Goal: Understand process/instructions: Learn how to perform a task or action

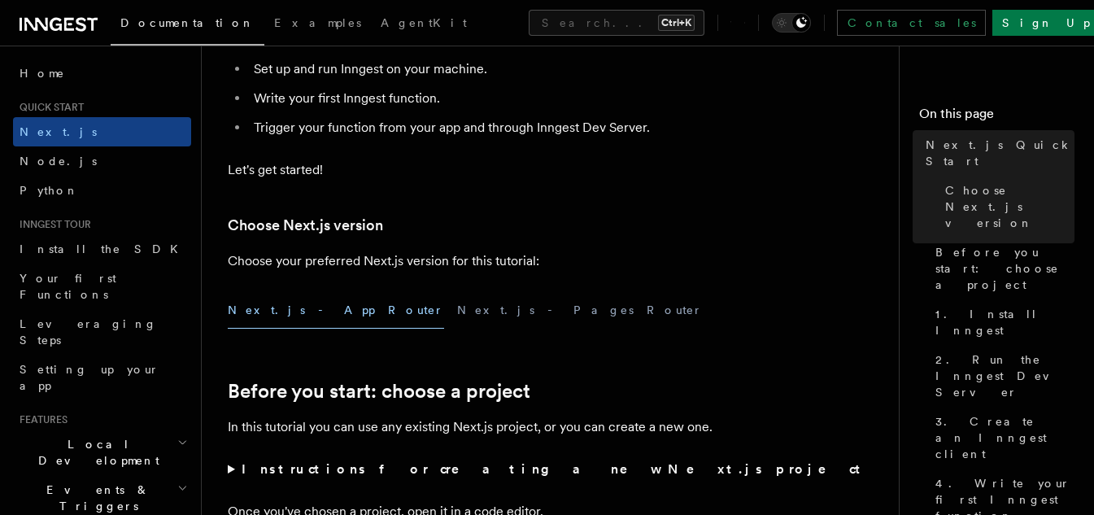
scroll to position [244, 0]
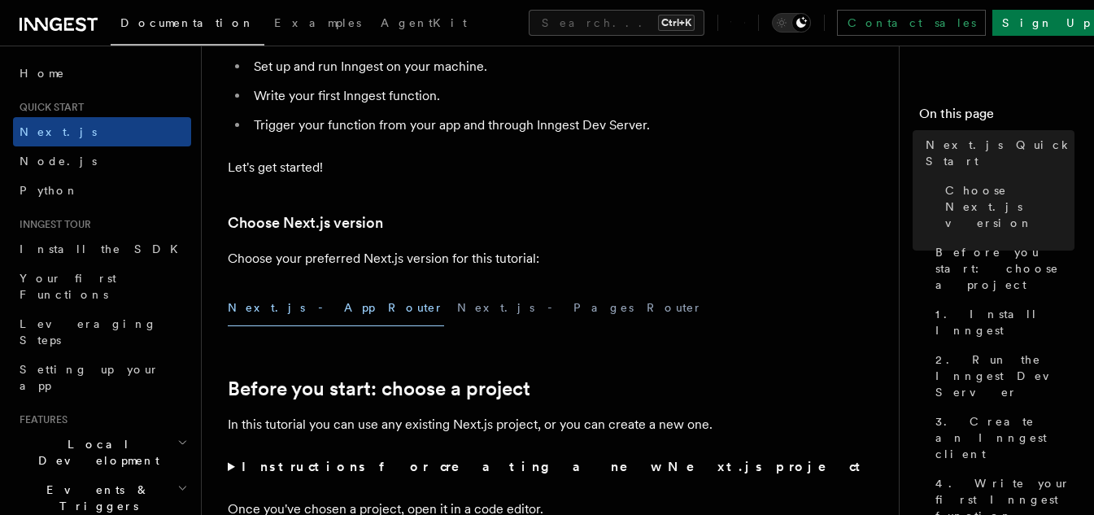
click at [296, 312] on button "Next.js - App Router" at bounding box center [336, 308] width 216 height 37
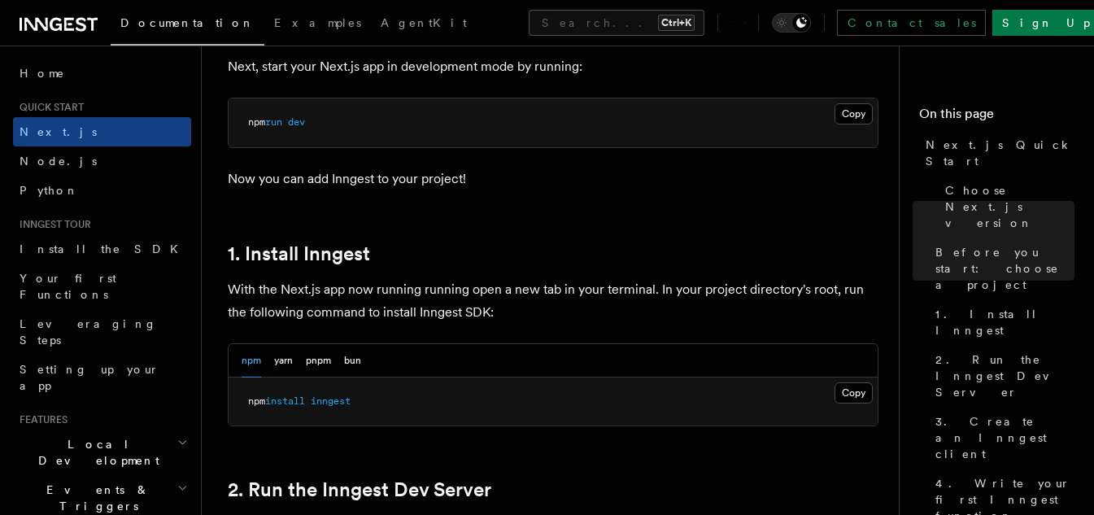
scroll to position [732, 0]
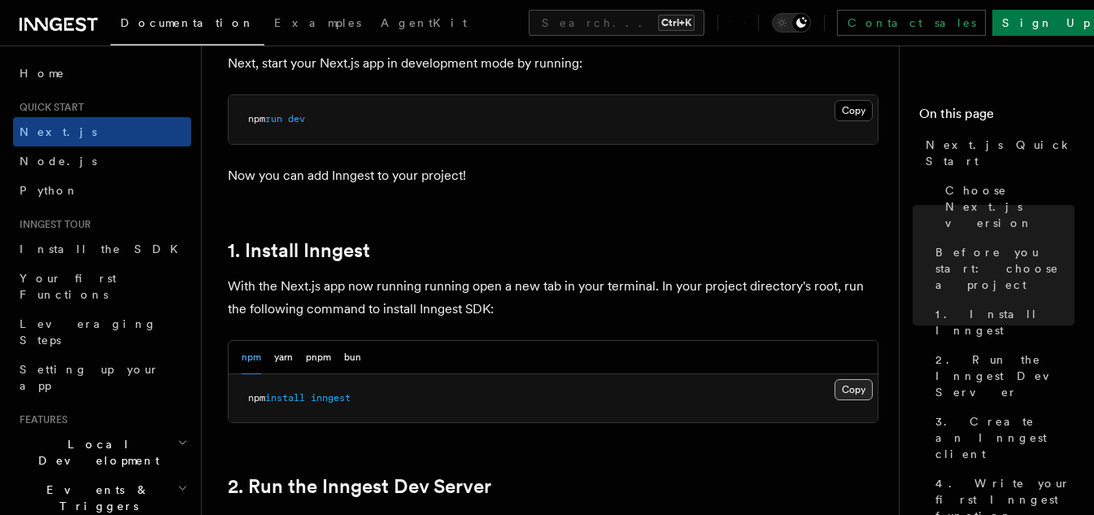
click at [845, 389] on button "Copy Copied" at bounding box center [854, 389] width 38 height 21
click at [862, 389] on button "Copy Copied" at bounding box center [854, 389] width 38 height 21
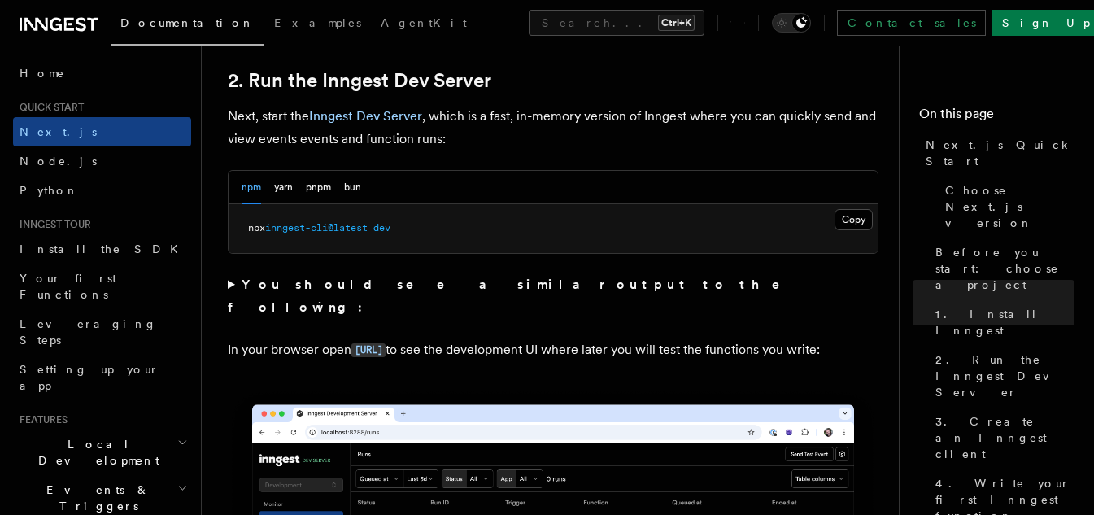
scroll to position [1076, 0]
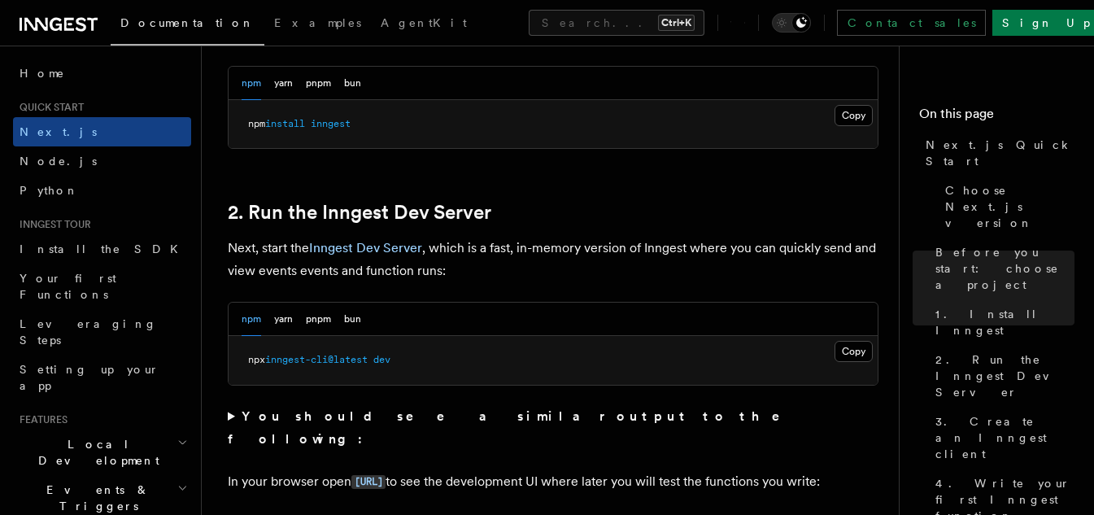
scroll to position [978, 0]
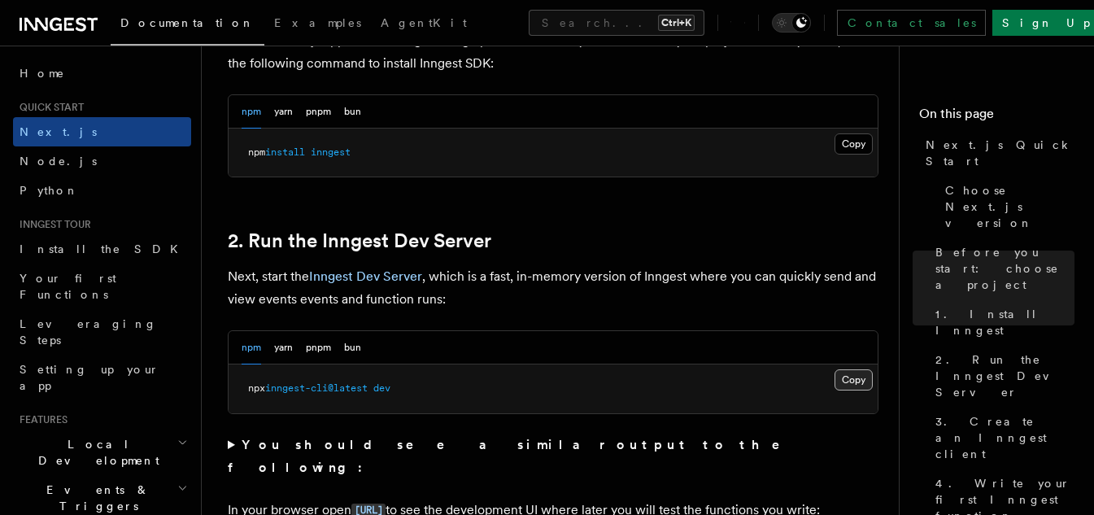
click at [854, 381] on button "Copy Copied" at bounding box center [854, 379] width 38 height 21
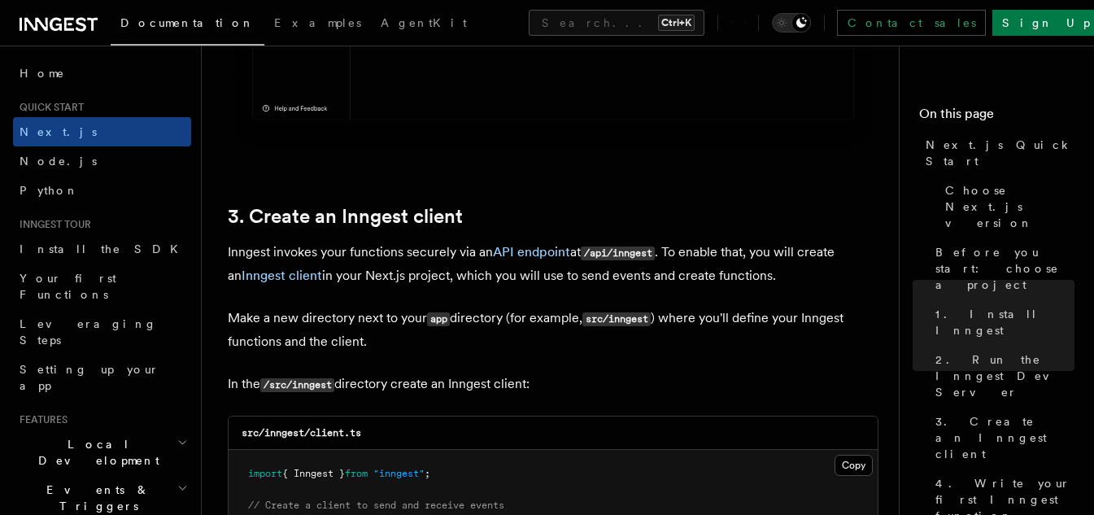
scroll to position [1873, 0]
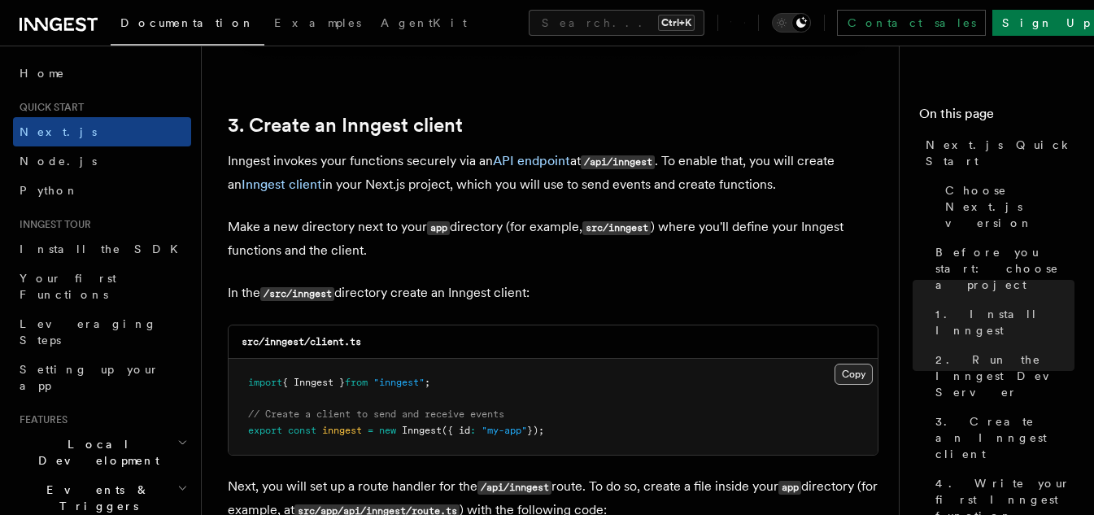
click at [854, 369] on button "Copy Copied" at bounding box center [854, 374] width 38 height 21
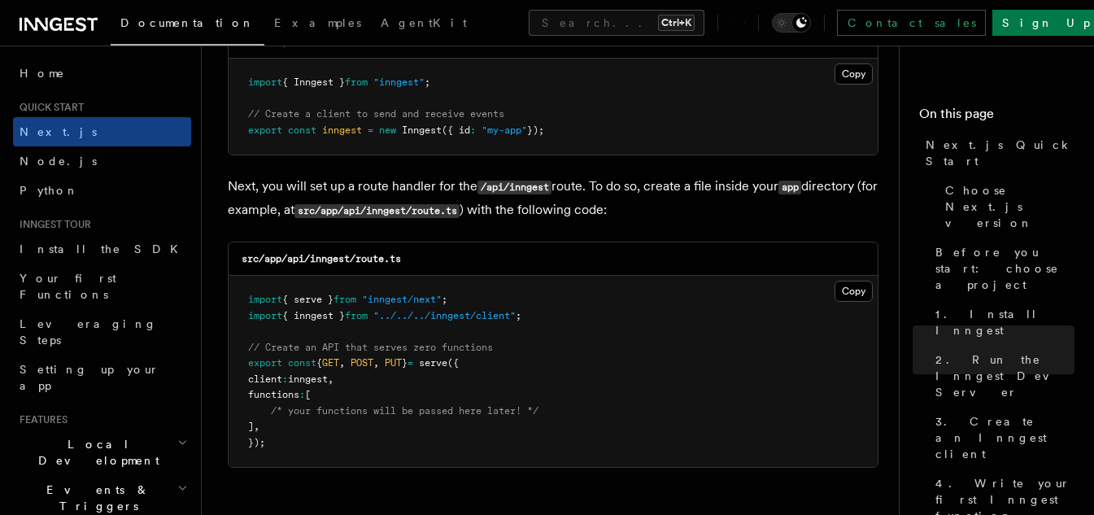
scroll to position [2198, 0]
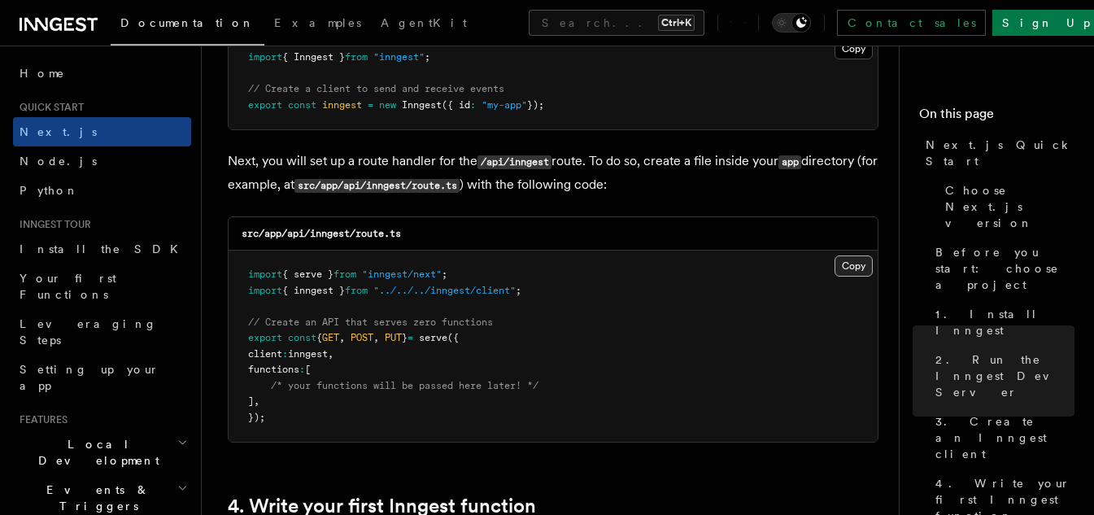
click at [860, 263] on button "Copy Copied" at bounding box center [854, 265] width 38 height 21
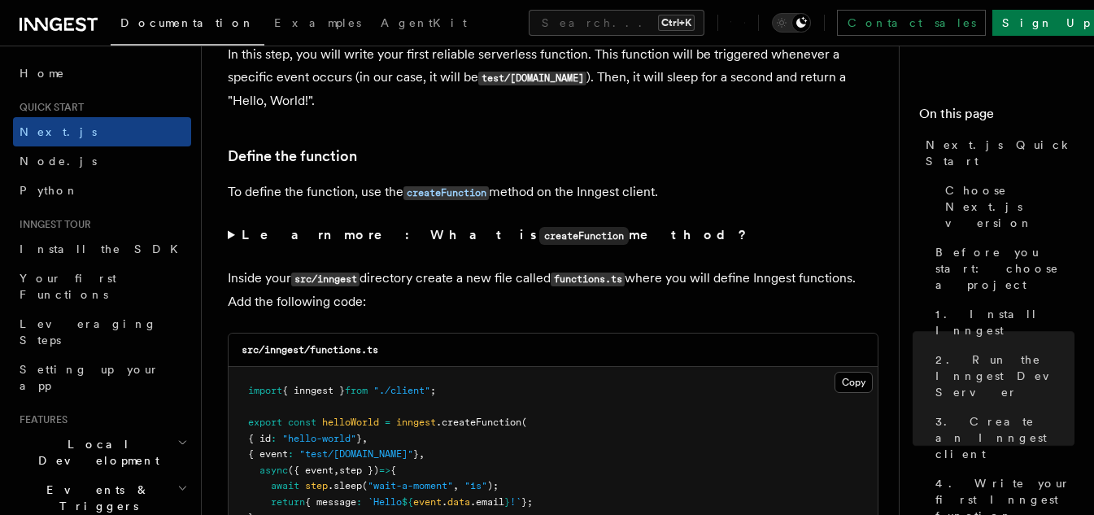
scroll to position [2686, 0]
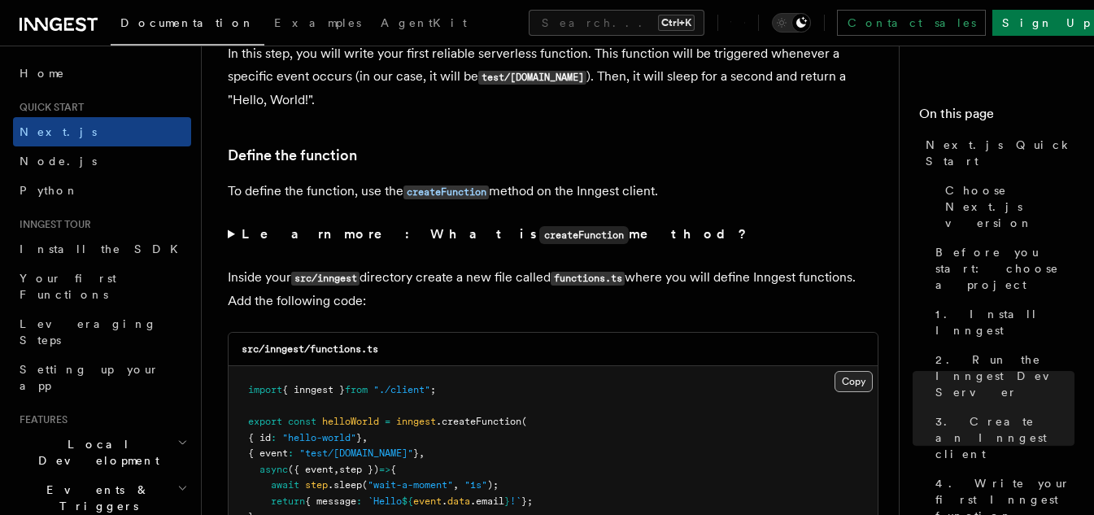
click at [839, 388] on button "Copy Copied" at bounding box center [854, 381] width 38 height 21
